Goal: Register for event/course

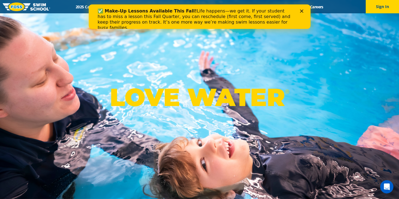
click at [301, 12] on icon "Close" at bounding box center [301, 10] width 3 height 3
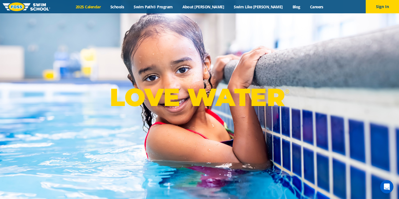
click at [106, 6] on link "2025 Calendar" at bounding box center [88, 6] width 35 height 5
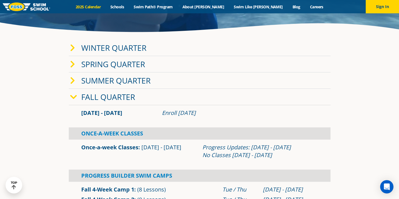
scroll to position [104, 0]
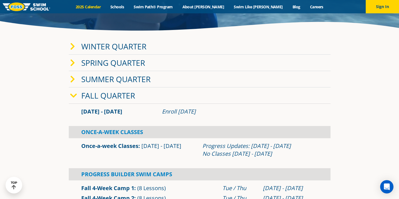
click at [73, 47] on icon at bounding box center [72, 47] width 5 height 8
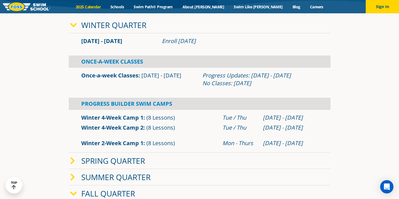
scroll to position [129, 0]
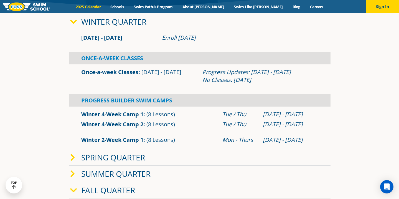
drag, startPoint x: 163, startPoint y: 38, endPoint x: 220, endPoint y: 41, distance: 57.5
click at [221, 41] on div "Enroll [DATE]" at bounding box center [240, 38] width 156 height 8
